Goal: Navigation & Orientation: Find specific page/section

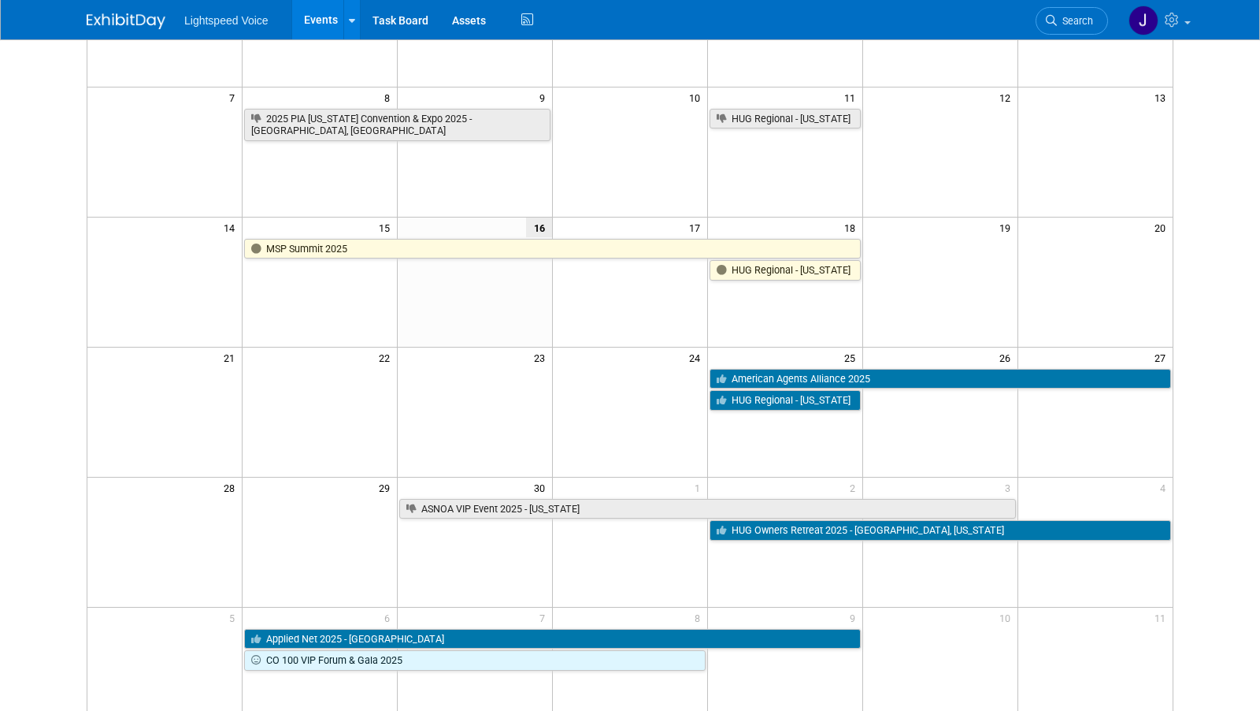
scroll to position [217, 0]
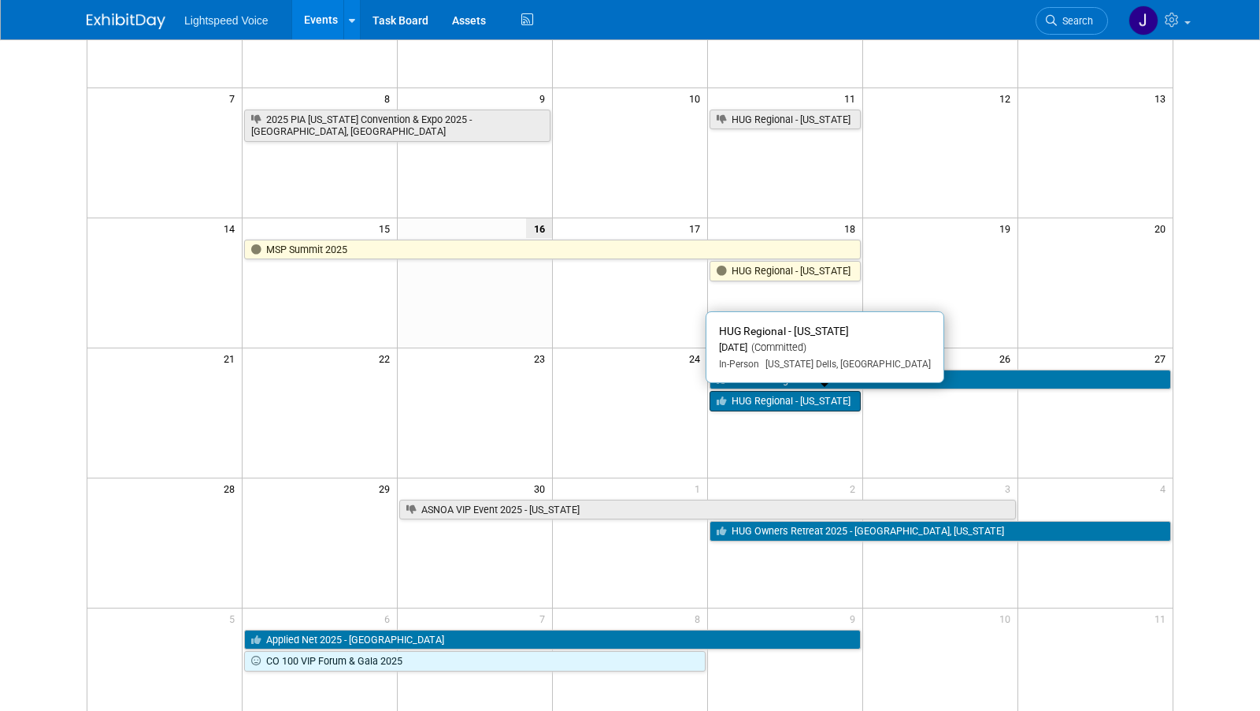
click at [815, 402] on link "HUG Regional - [US_STATE]" at bounding box center [785, 401] width 151 height 20
